Goal: Communication & Community: Answer question/provide support

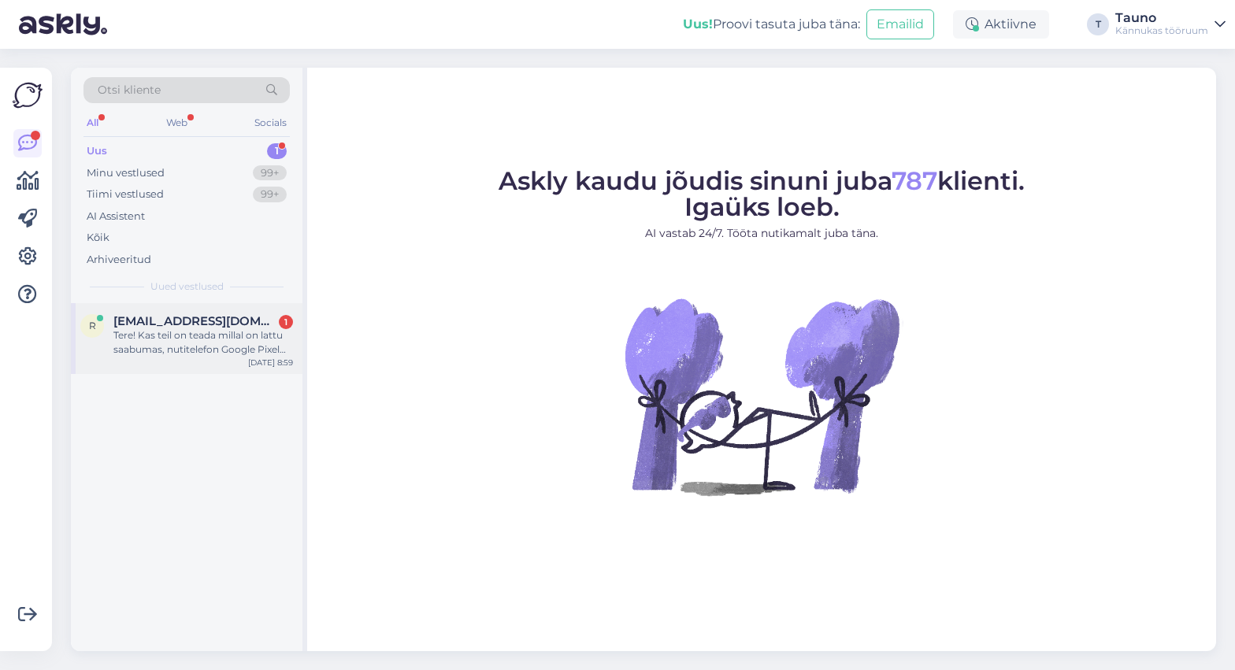
click at [197, 353] on div "Tere! Kas teil on teada millal on lattu saabumas, nutitelefon Google Pixel 9a, …" at bounding box center [203, 342] width 180 height 28
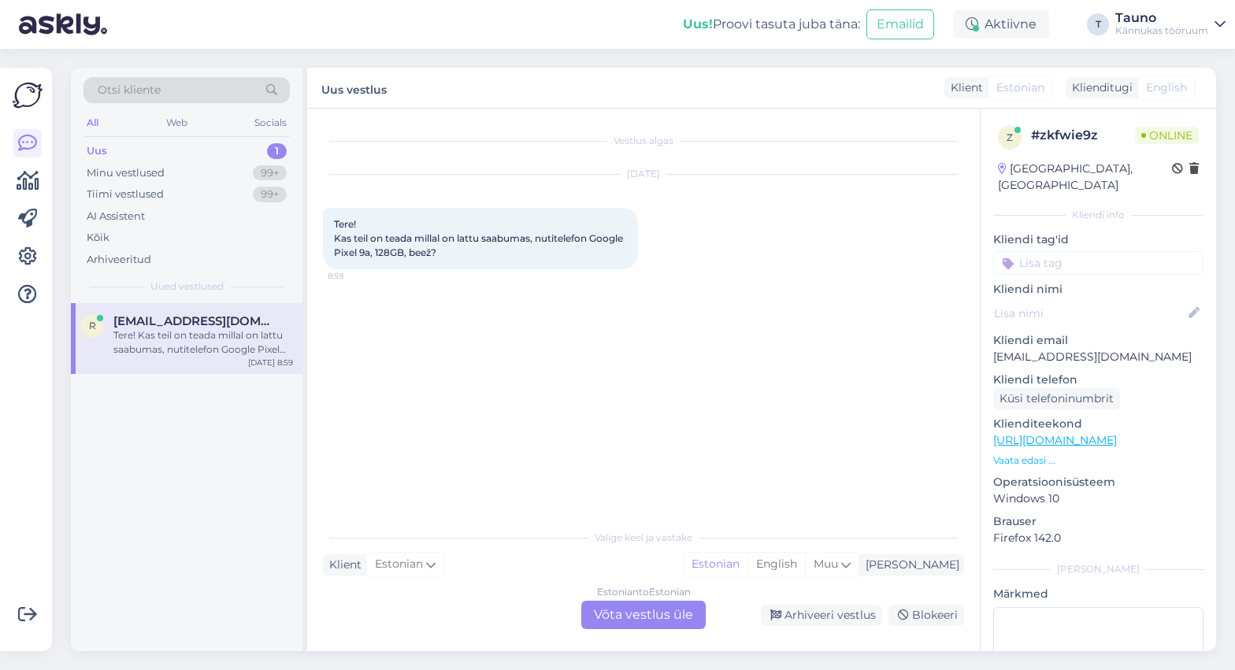
click at [625, 617] on div "Estonian to Estonian Võta vestlus üle" at bounding box center [643, 615] width 124 height 28
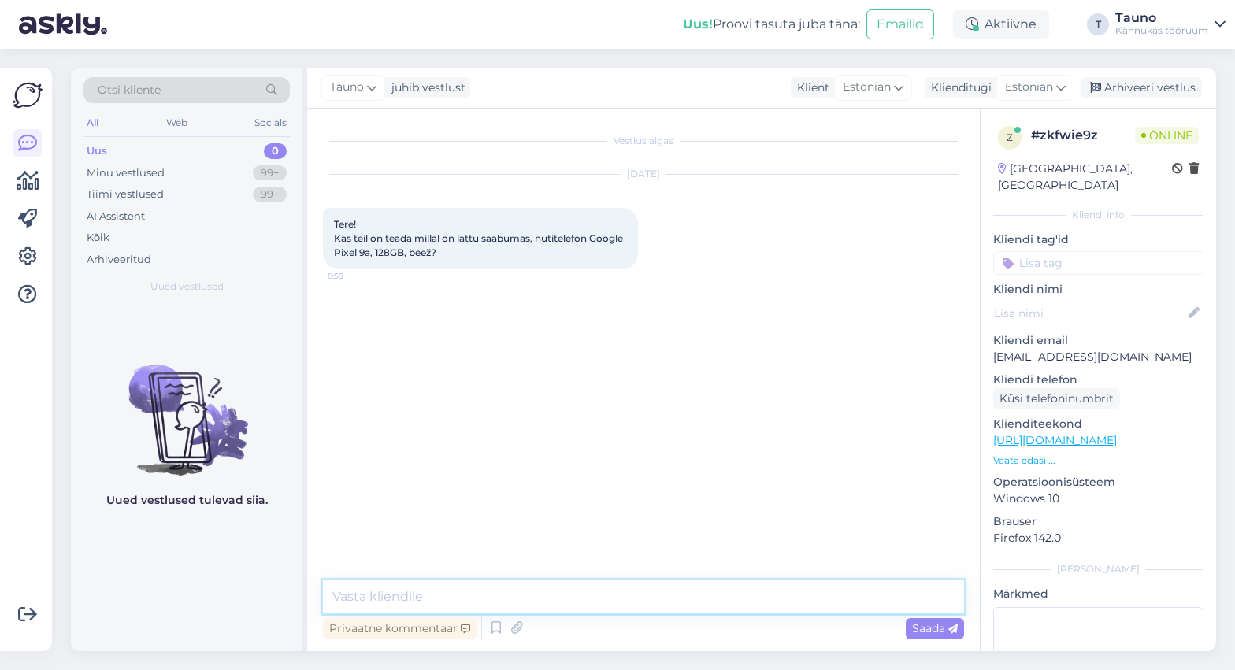
click at [569, 591] on textarea at bounding box center [643, 596] width 641 height 33
drag, startPoint x: 470, startPoint y: 251, endPoint x: 339, endPoint y: 252, distance: 131.5
click at [337, 250] on span "Tere! Kas teil on teada millal on lattu saabumas, nutitelefon Google Pixel 9a, …" at bounding box center [479, 238] width 291 height 40
copy span "Google Pixel 9a, 128GB, beež"
click at [778, 598] on textarea "Tere! Aitäh meile kirjutamast. Kahjuks meil pole hetkel infot, millal" at bounding box center [643, 596] width 641 height 33
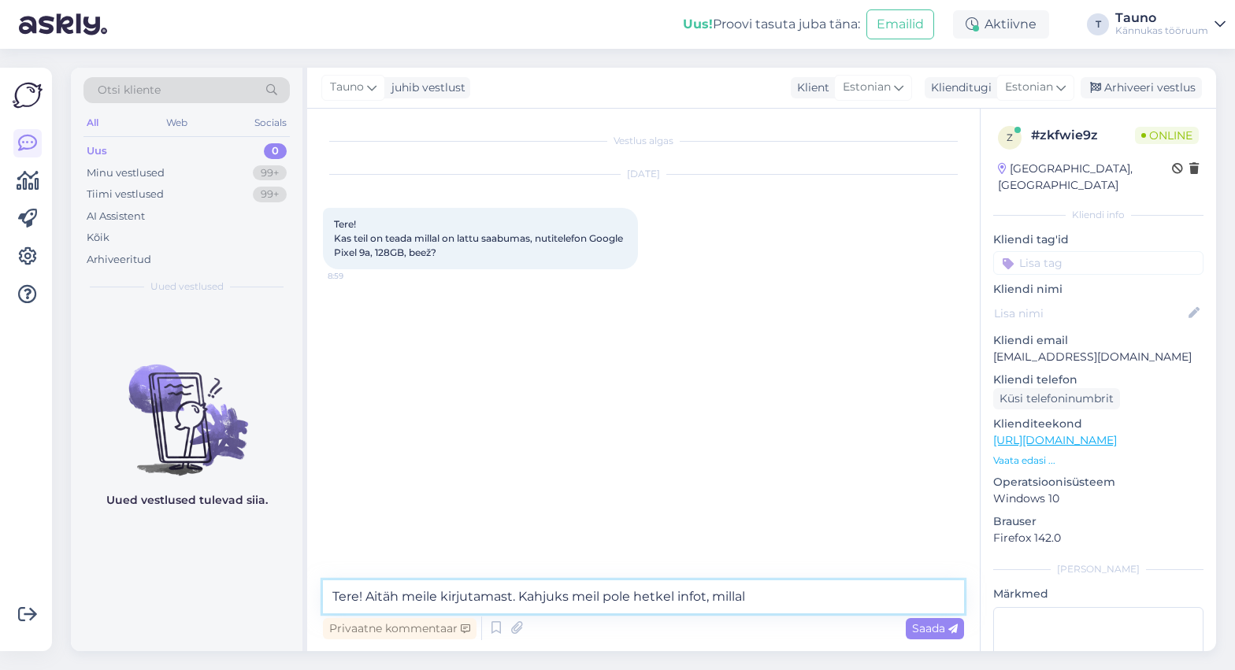
paste textarea "Google Pixel 9a, 128GB, beež"
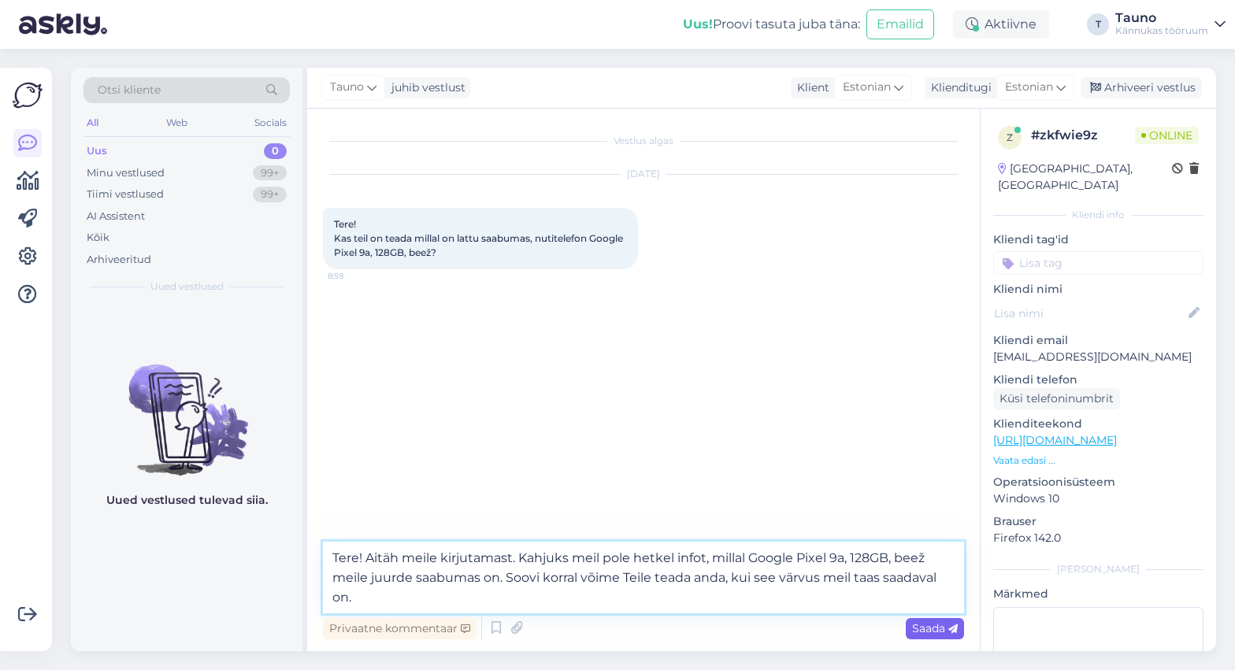
type textarea "Tere! Aitäh meile kirjutamast. Kahjuks meil pole hetkel infot, millal Google Pi…"
click at [926, 625] on span "Saada" at bounding box center [935, 628] width 46 height 14
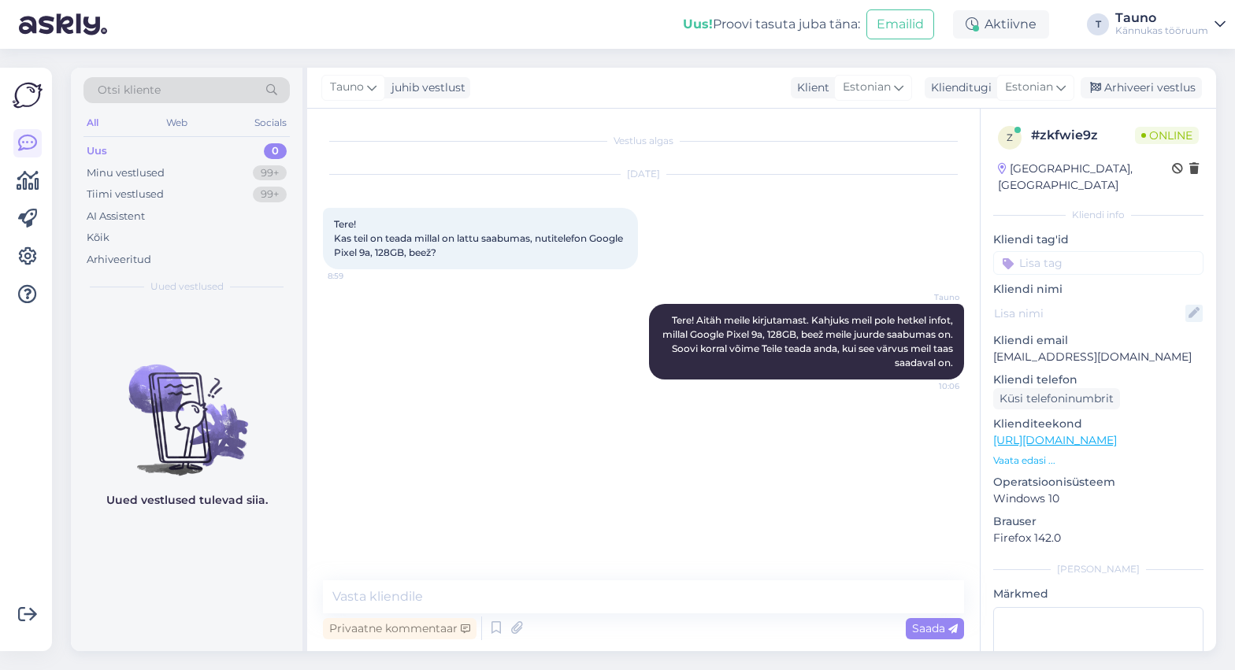
click at [1187, 305] on icon at bounding box center [1193, 313] width 17 height 17
click at [1102, 349] on p "[EMAIL_ADDRESS][DOMAIN_NAME]" at bounding box center [1098, 357] width 210 height 17
click at [1106, 349] on p "[EMAIL_ADDRESS][DOMAIN_NAME]" at bounding box center [1098, 357] width 210 height 17
drag, startPoint x: 1148, startPoint y: 340, endPoint x: 1174, endPoint y: 344, distance: 26.3
click at [1175, 349] on p "[EMAIL_ADDRESS][DOMAIN_NAME]" at bounding box center [1098, 357] width 210 height 17
